Goal: Use online tool/utility: Use online tool/utility

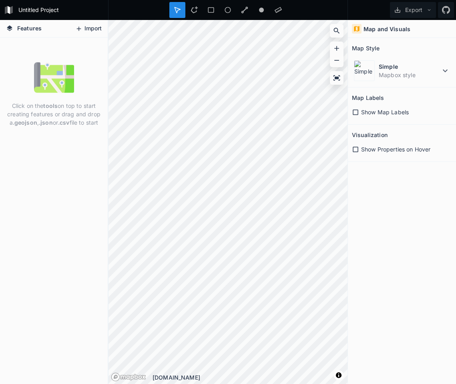
click at [82, 28] on icon at bounding box center [78, 28] width 7 height 7
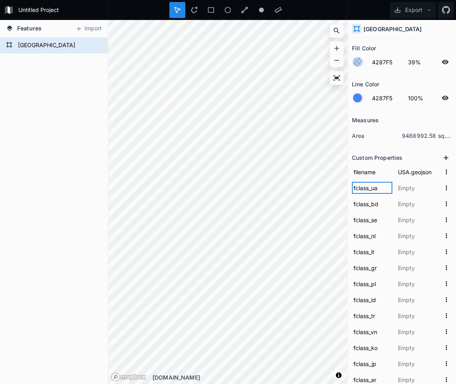
click at [366, 190] on input "fclass_ua" at bounding box center [372, 188] width 40 height 12
click at [443, 186] on icon "button" at bounding box center [445, 187] width 7 height 7
click at [439, 212] on span "Delete" at bounding box center [433, 213] width 32 height 8
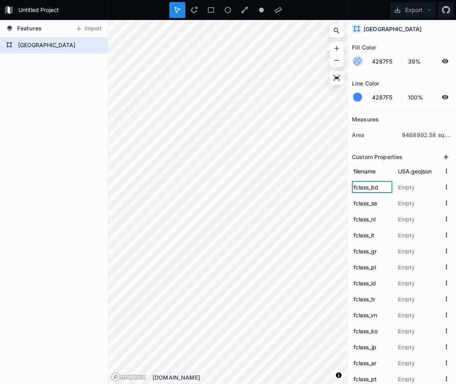
click at [380, 188] on input "fclass_bd" at bounding box center [372, 187] width 40 height 12
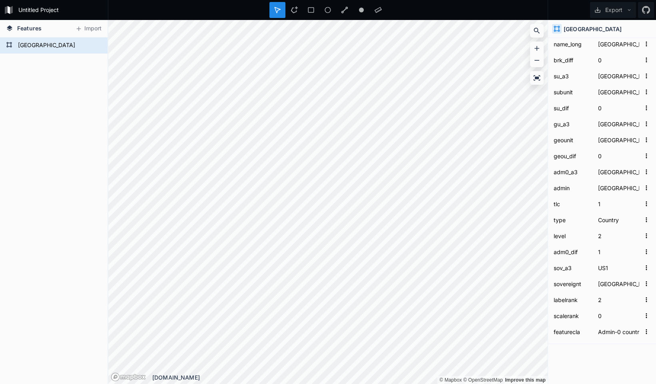
scroll to position [2496, 0]
click at [191, 191] on div "Delete" at bounding box center [213, 194] width 80 height 16
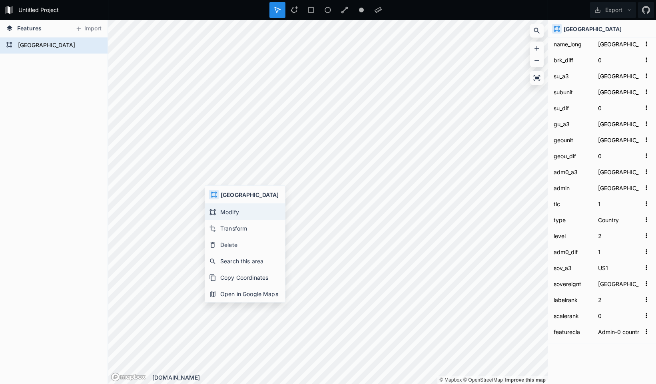
click at [224, 209] on div "Modify" at bounding box center [245, 212] width 80 height 16
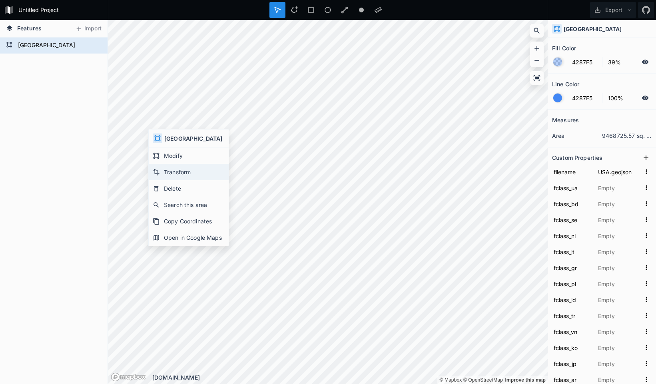
click at [177, 170] on div "Transform" at bounding box center [189, 172] width 80 height 16
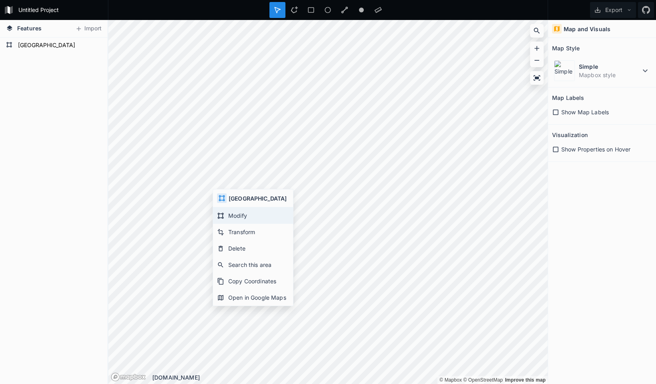
click at [256, 214] on div "Modify" at bounding box center [253, 216] width 80 height 16
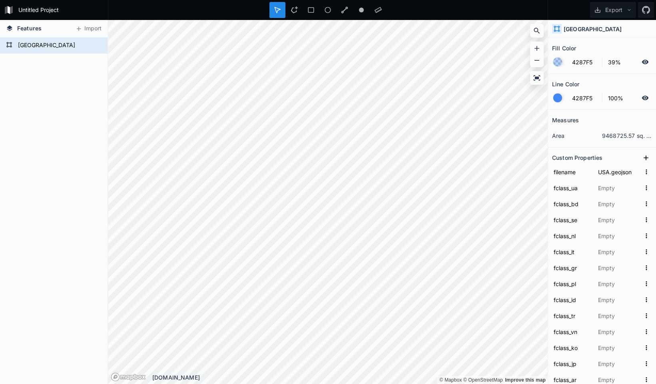
drag, startPoint x: 654, startPoint y: 75, endPoint x: 651, endPoint y: 88, distance: 12.6
click at [455, 88] on section "Line Color 4287F5 100%" at bounding box center [602, 92] width 108 height 36
drag, startPoint x: 653, startPoint y: 76, endPoint x: 653, endPoint y: 86, distance: 9.6
click at [455, 86] on section "Line Color 4287F5 100%" at bounding box center [602, 92] width 108 height 36
click at [455, 47] on icon at bounding box center [537, 48] width 8 height 8
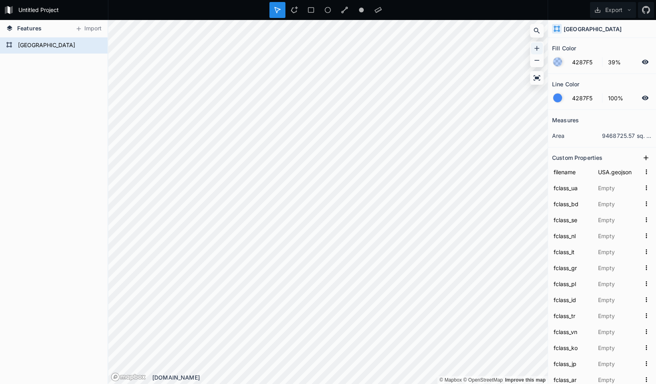
click at [455, 48] on icon at bounding box center [537, 48] width 8 height 8
click at [455, 137] on dd "9468725.57 sq. km" at bounding box center [627, 136] width 50 height 8
click at [455, 190] on icon "button" at bounding box center [646, 187] width 7 height 7
click at [455, 207] on input "fclass_bd" at bounding box center [572, 204] width 40 height 12
click at [455, 204] on input "text" at bounding box center [619, 204] width 44 height 12
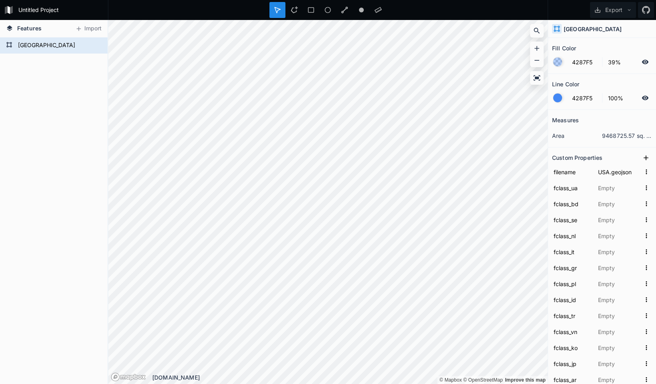
click at [455, 242] on form "fclass_nl" at bounding box center [602, 236] width 100 height 16
click at [455, 235] on input "fclass_nl" at bounding box center [572, 236] width 40 height 12
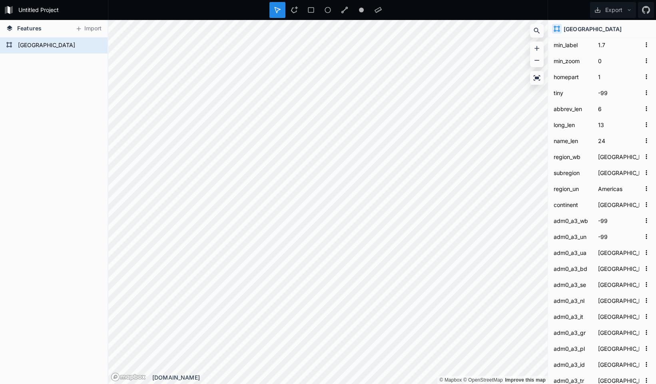
scroll to position [1201, 0]
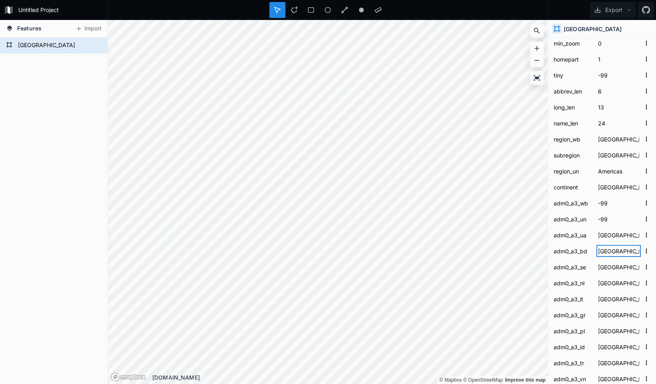
click at [455, 252] on input "[GEOGRAPHIC_DATA]" at bounding box center [619, 251] width 44 height 12
click at [455, 250] on input "adm0_a3_bd" at bounding box center [572, 251] width 40 height 12
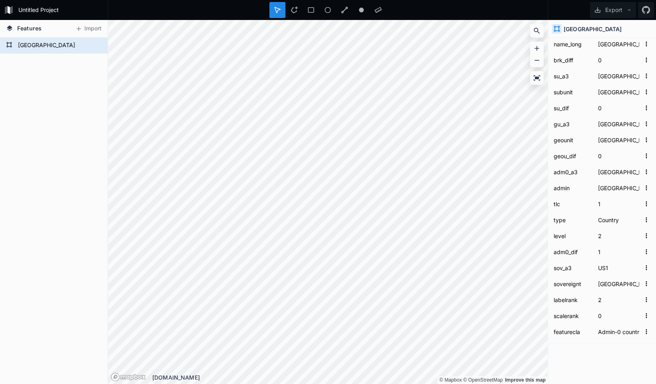
scroll to position [0, 0]
click at [343, 10] on icon at bounding box center [344, 9] width 7 height 7
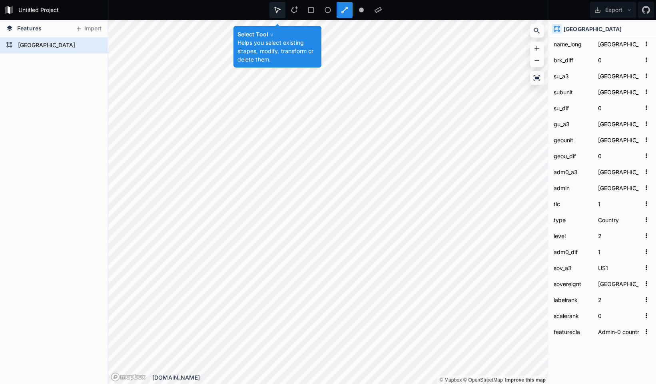
click at [278, 8] on icon at bounding box center [277, 9] width 7 height 7
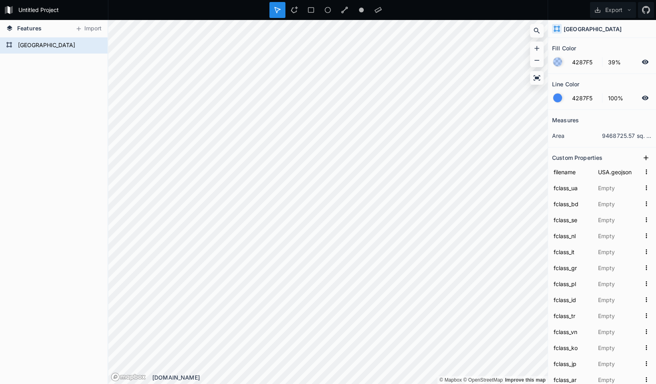
click at [455, 99] on icon at bounding box center [645, 98] width 7 height 4
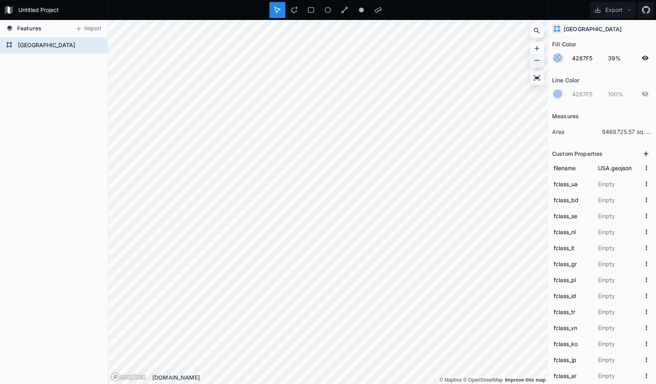
click at [455, 61] on icon at bounding box center [537, 60] width 8 height 8
click at [455, 60] on icon at bounding box center [537, 60] width 5 height 1
